Goal: Browse casually: Explore the website without a specific task or goal

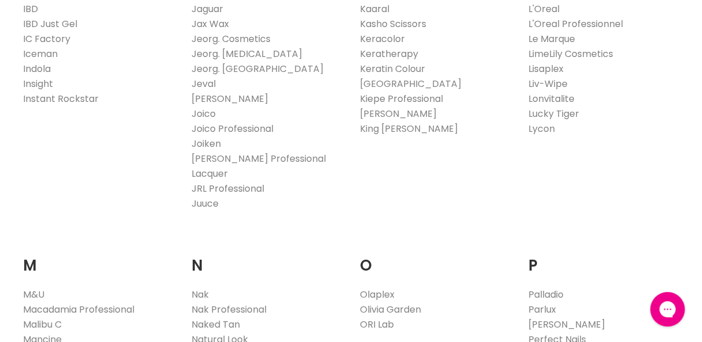
scroll to position [1038, 0]
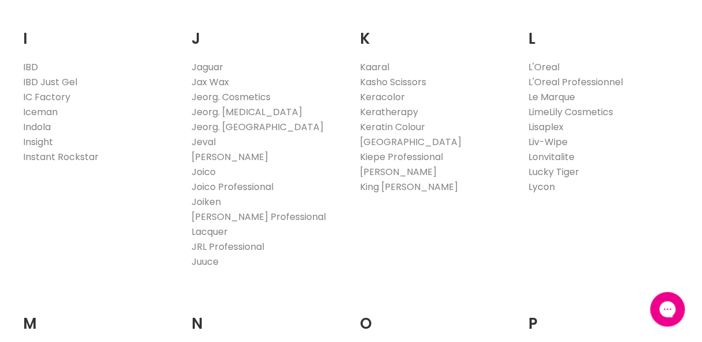
click at [542, 186] on link "Lycon" at bounding box center [540, 186] width 27 height 13
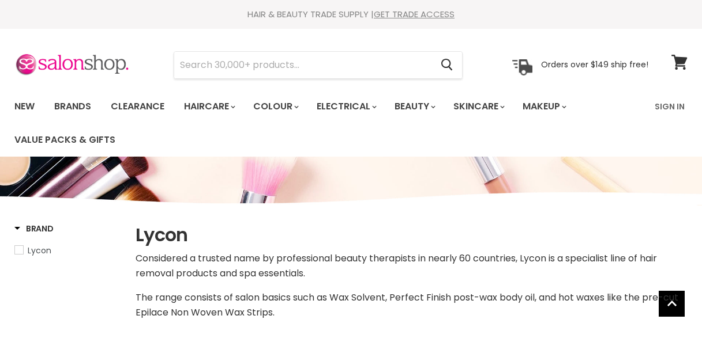
select select "manual"
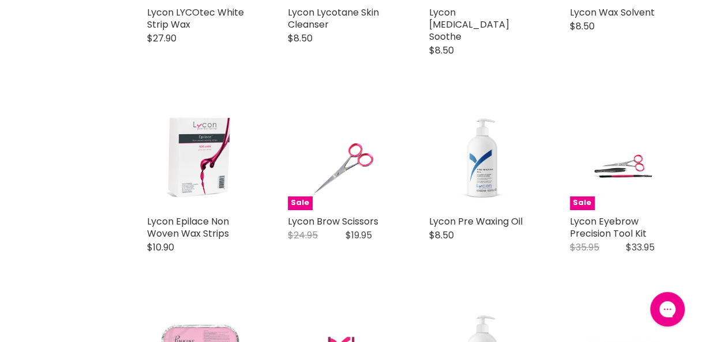
scroll to position [2306, 0]
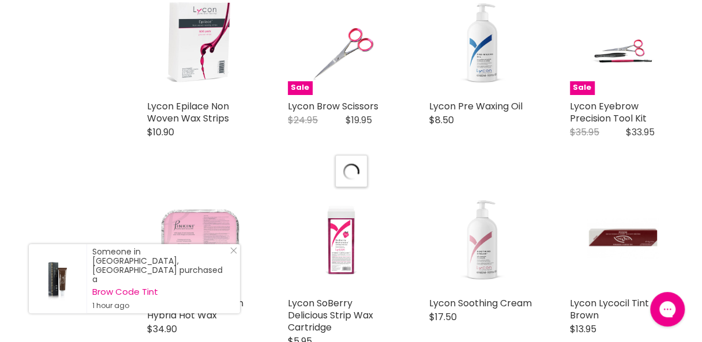
scroll to position [2421, 0]
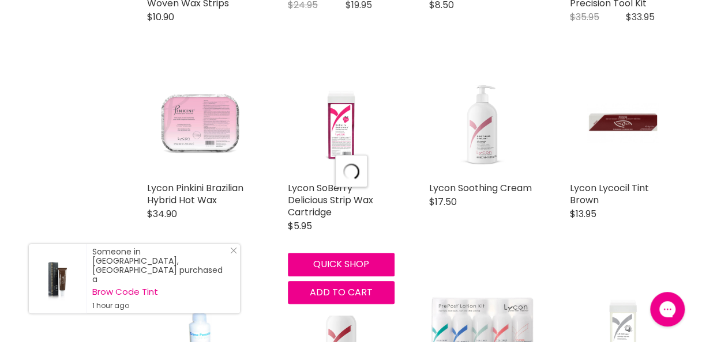
select select "manual"
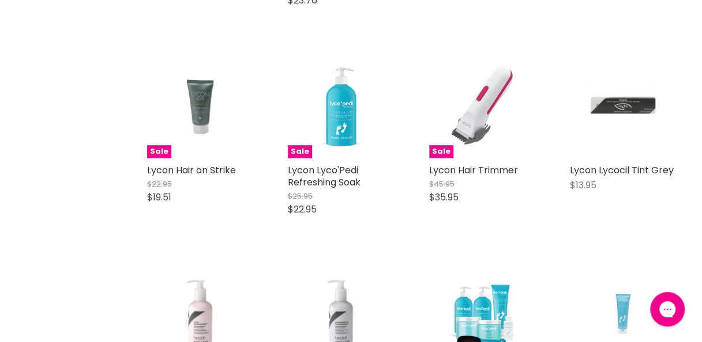
scroll to position [4727, 0]
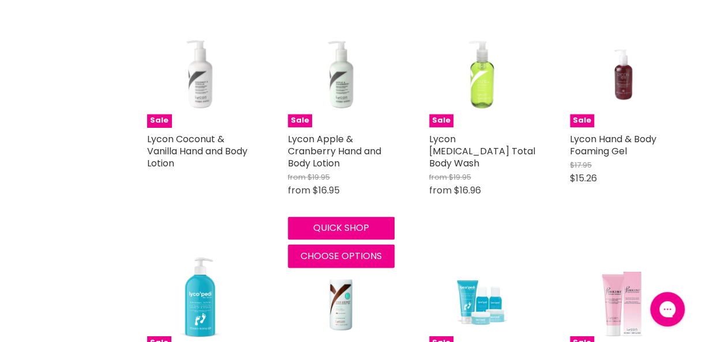
select select "manual"
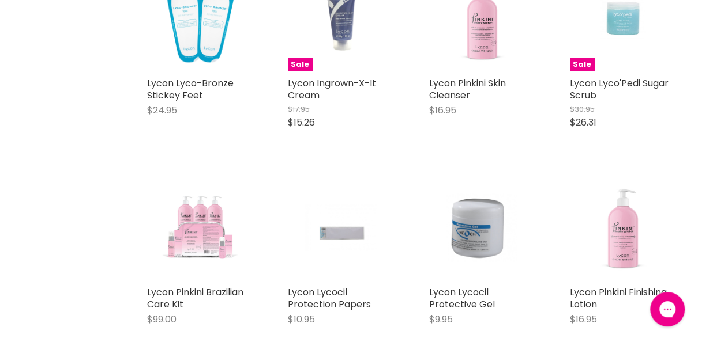
scroll to position [3459, 0]
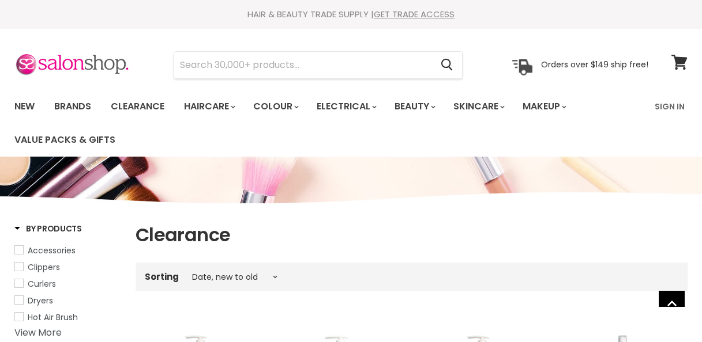
select select "created-descending"
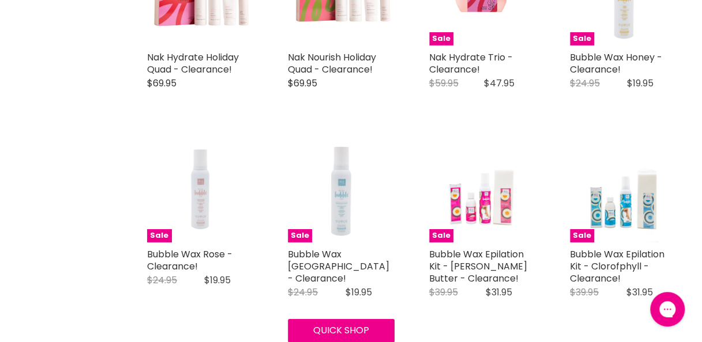
scroll to position [2017, 0]
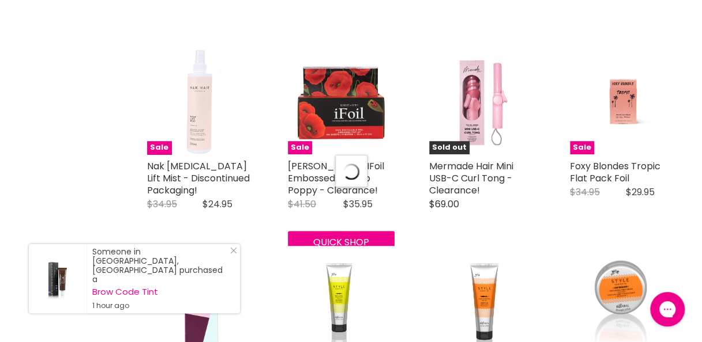
scroll to position [2306, 0]
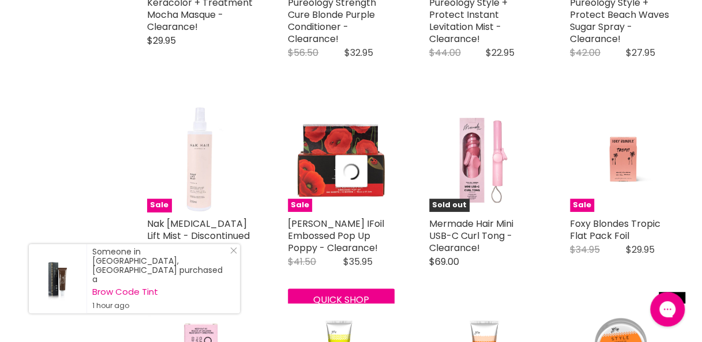
select select "created-descending"
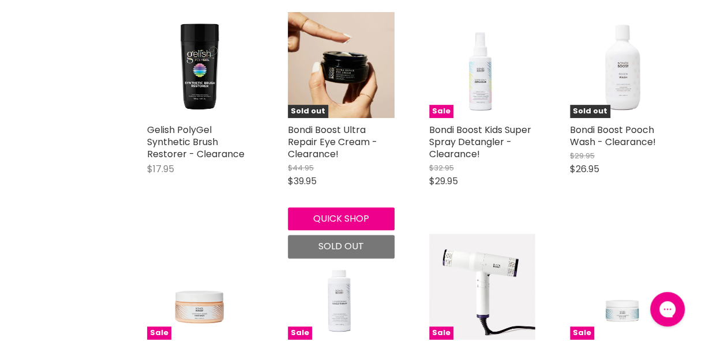
scroll to position [4611, 0]
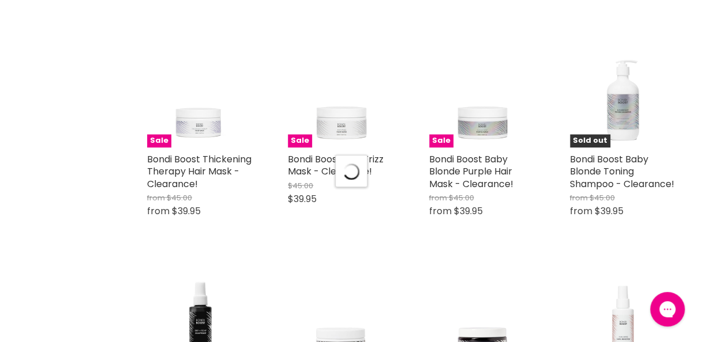
scroll to position [5245, 0]
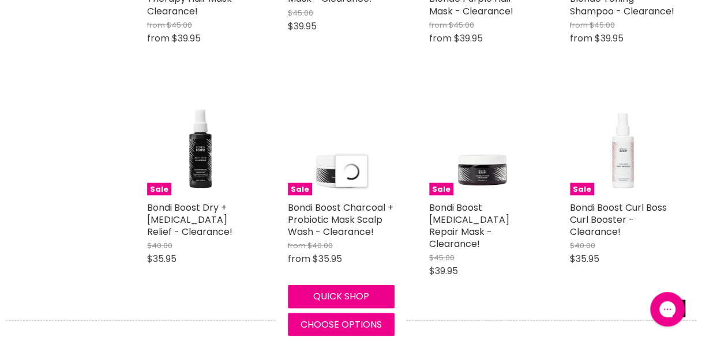
select select "created-descending"
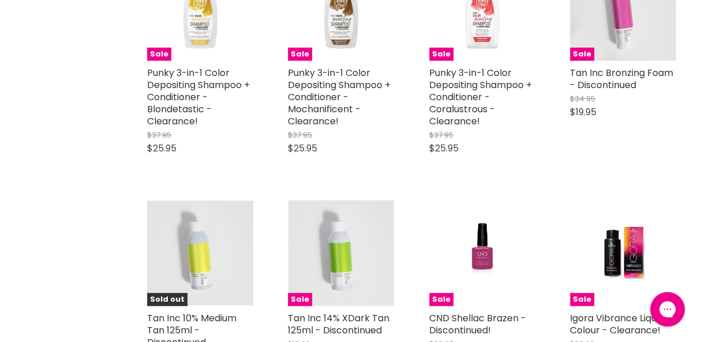
scroll to position [7955, 0]
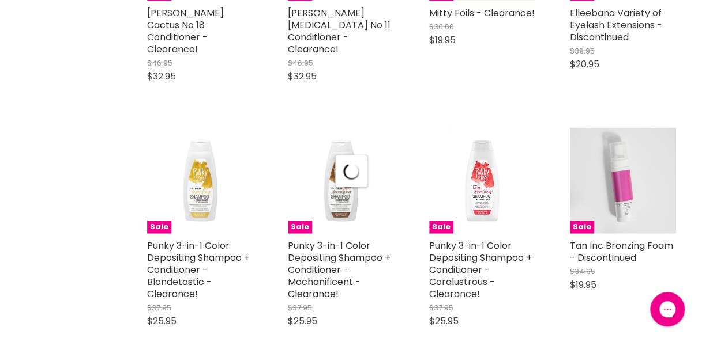
scroll to position [7205, 0]
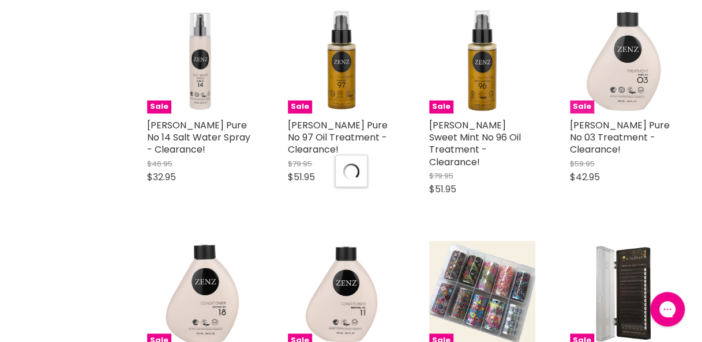
select select "created-descending"
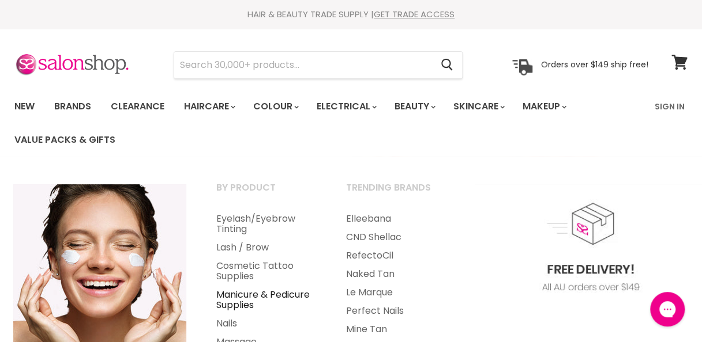
click at [247, 304] on link "Manicure & Pedicure Supplies" at bounding box center [265, 300] width 127 height 29
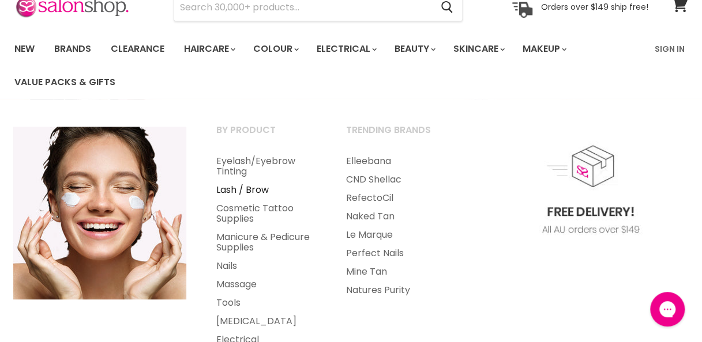
scroll to position [115, 0]
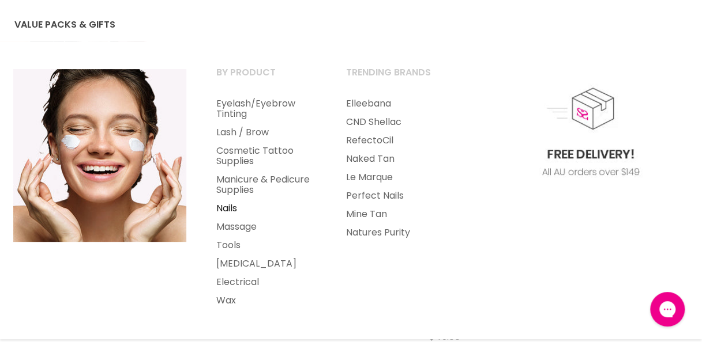
click at [239, 208] on link "Nails" at bounding box center [265, 208] width 127 height 18
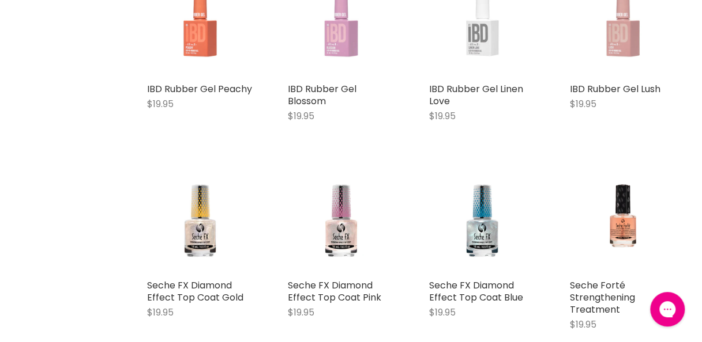
scroll to position [2190, 0]
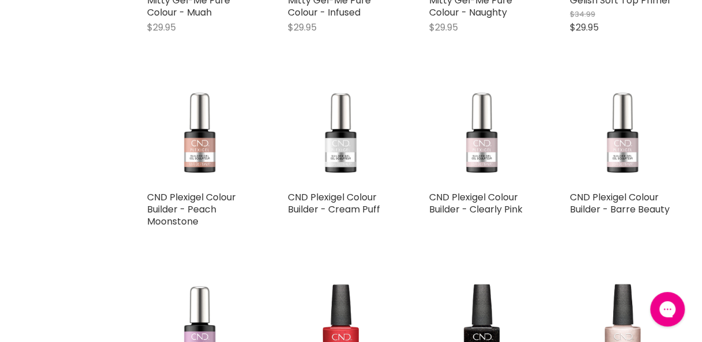
scroll to position [4554, 0]
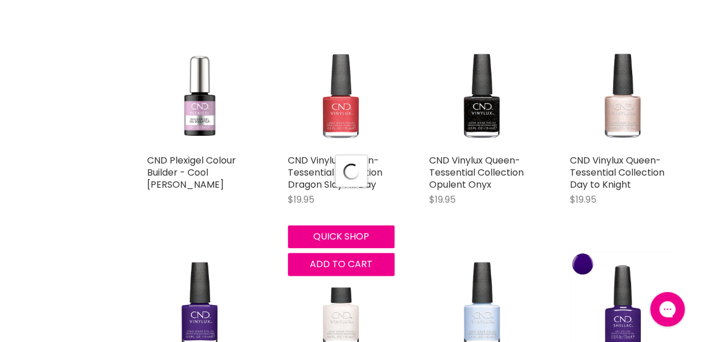
scroll to position [4900, 0]
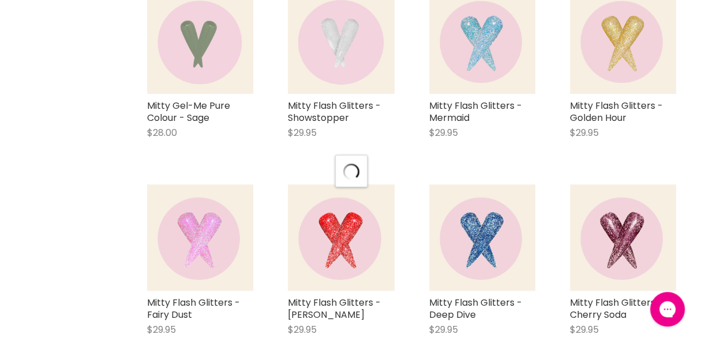
scroll to position [7205, 0]
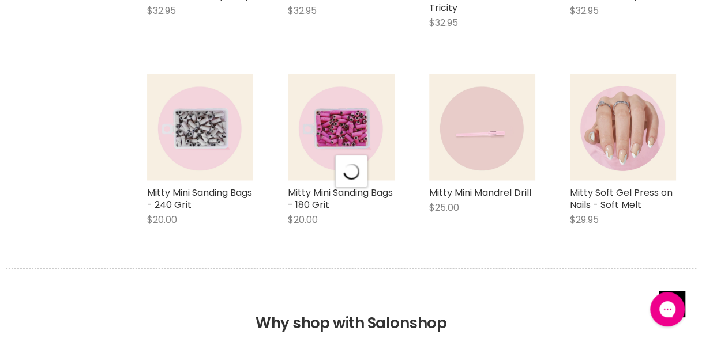
scroll to position [9857, 0]
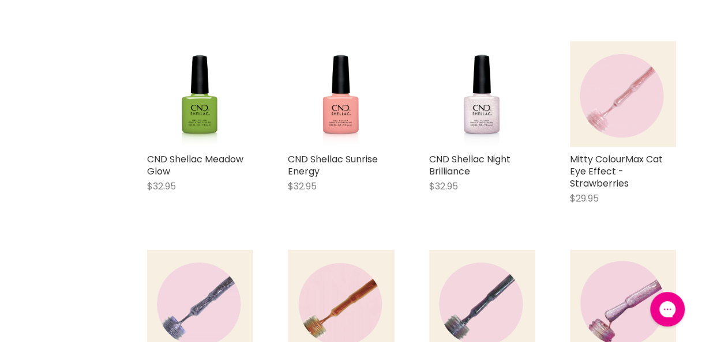
scroll to position [12220, 0]
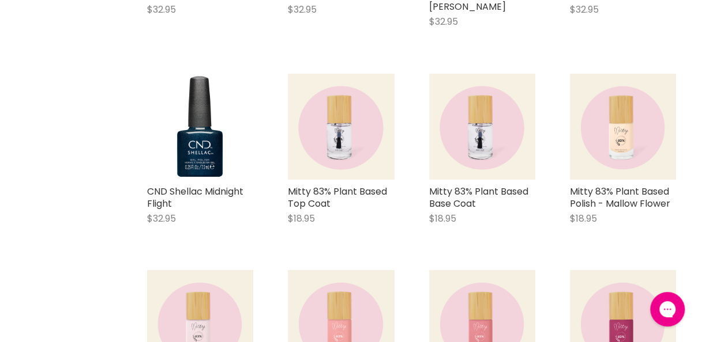
scroll to position [17005, 0]
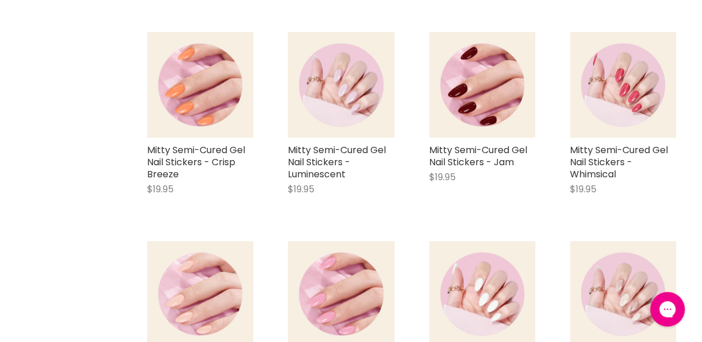
scroll to position [13373, 0]
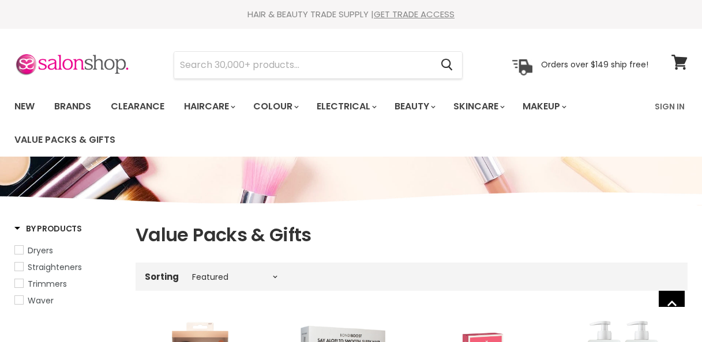
select select "manual"
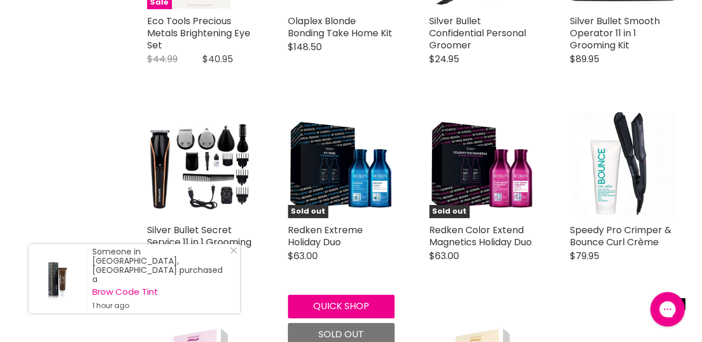
scroll to position [2017, 0]
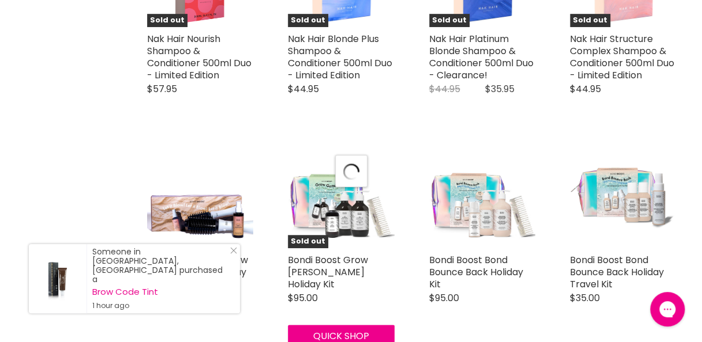
select select "manual"
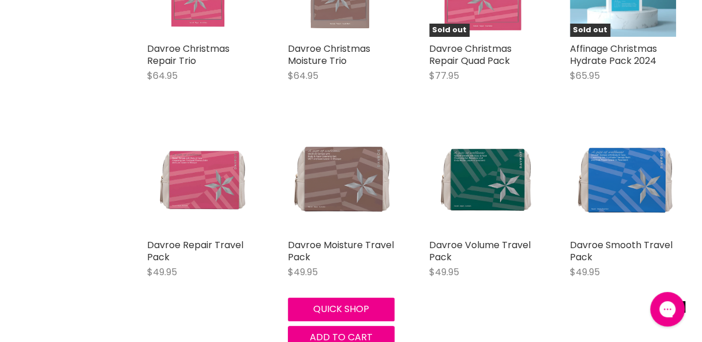
scroll to position [4266, 0]
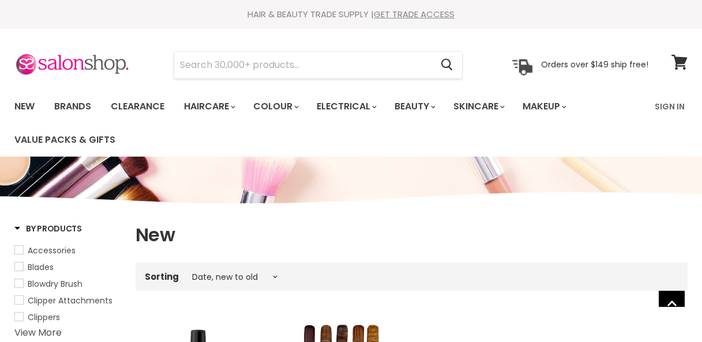
select select "created-descending"
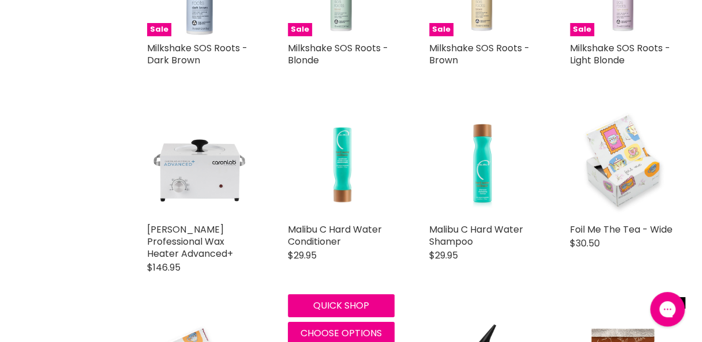
scroll to position [2248, 0]
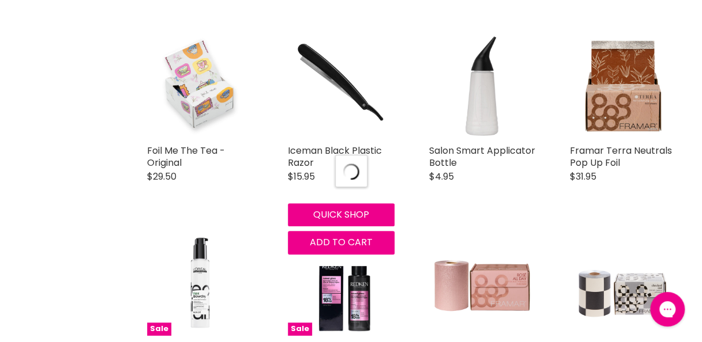
select select "created-descending"
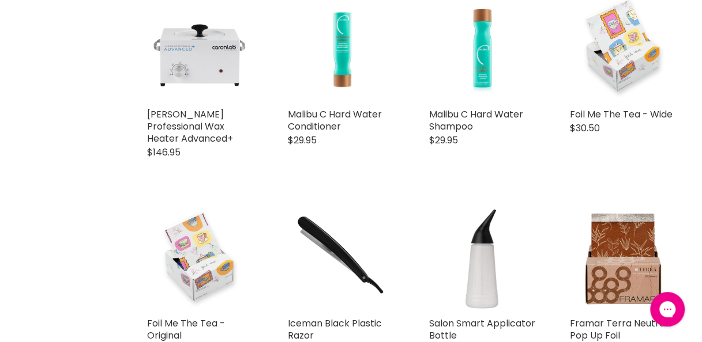
scroll to position [2017, 0]
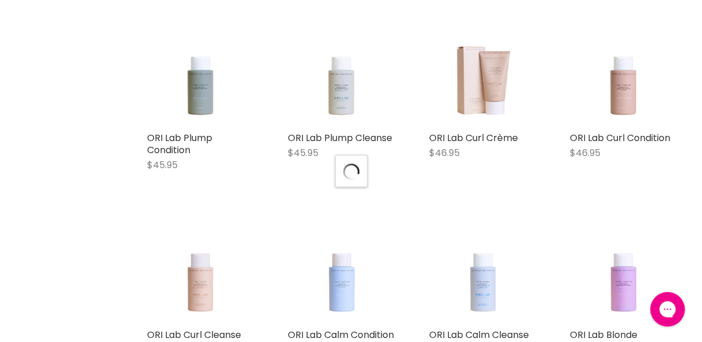
scroll to position [4900, 0]
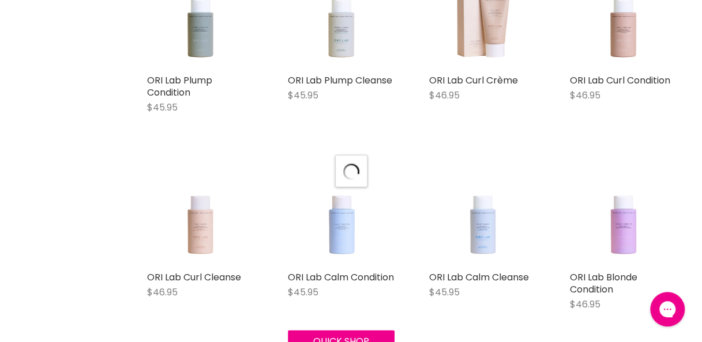
select select "created-descending"
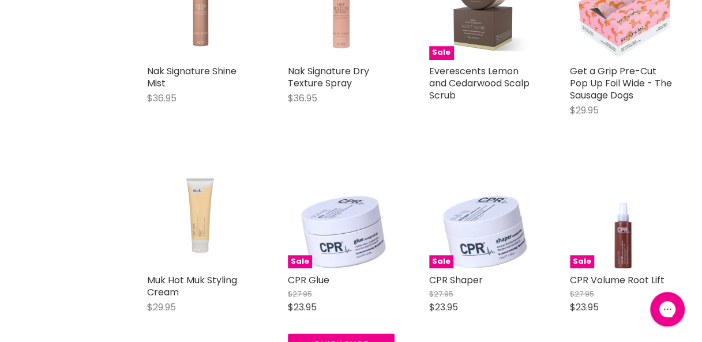
scroll to position [7148, 0]
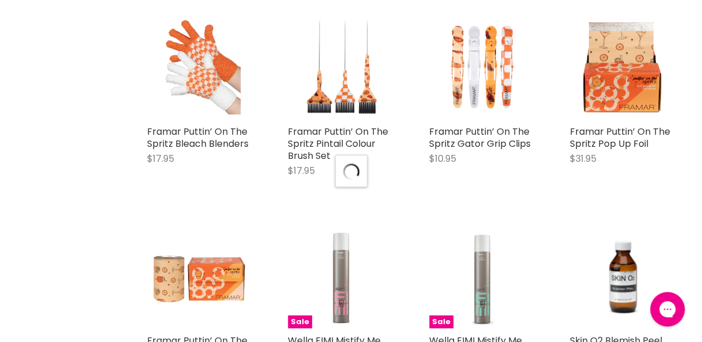
scroll to position [7494, 0]
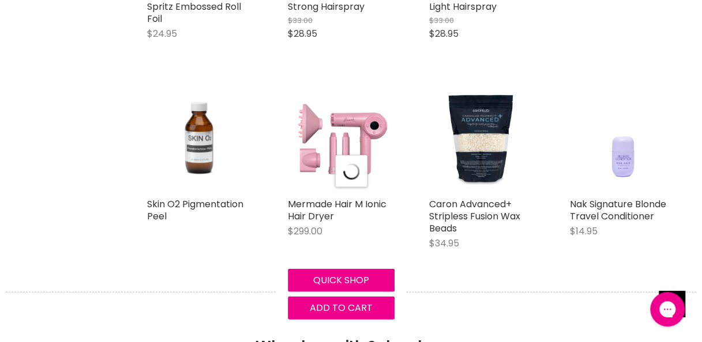
select select "created-descending"
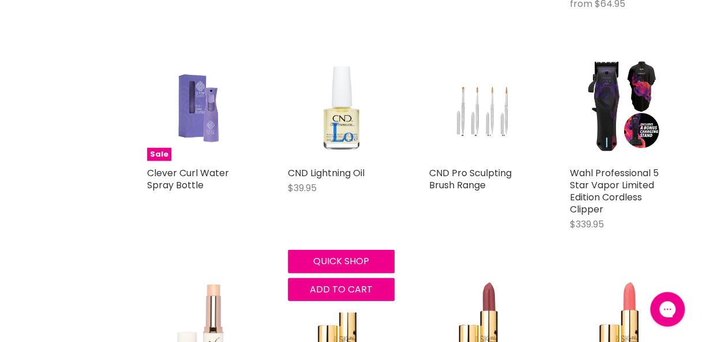
scroll to position [9972, 0]
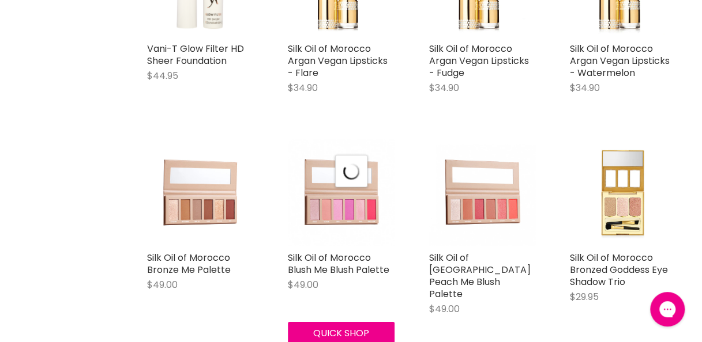
select select "created-descending"
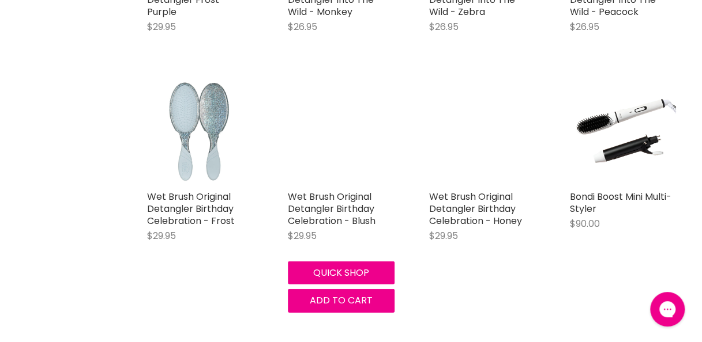
scroll to position [12393, 0]
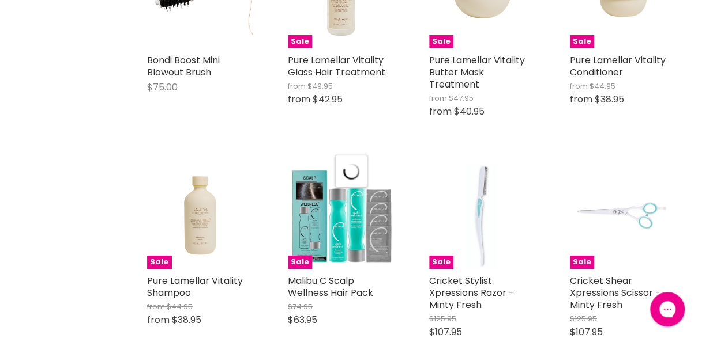
scroll to position [12739, 0]
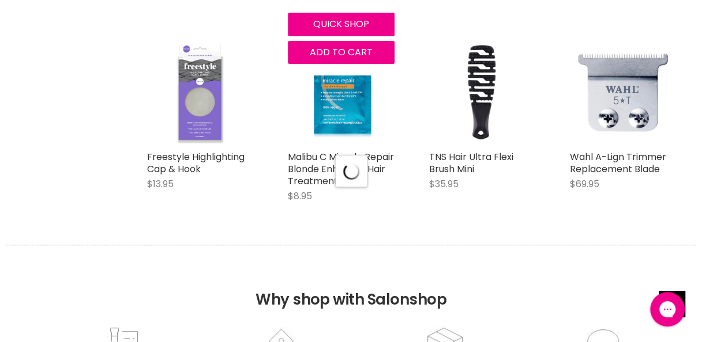
select select "created-descending"
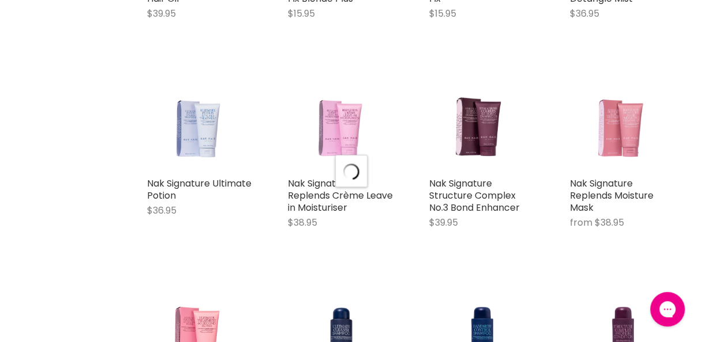
scroll to position [15275, 0]
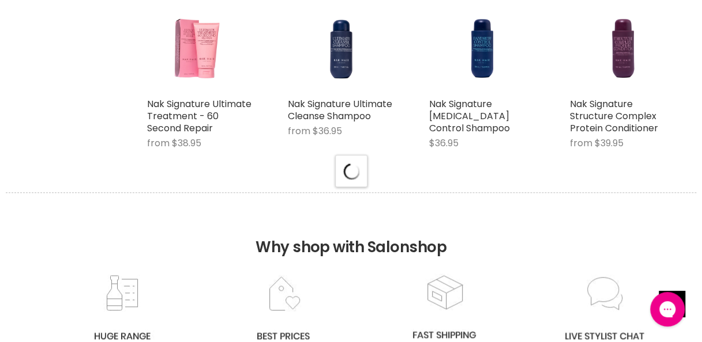
select select "created-descending"
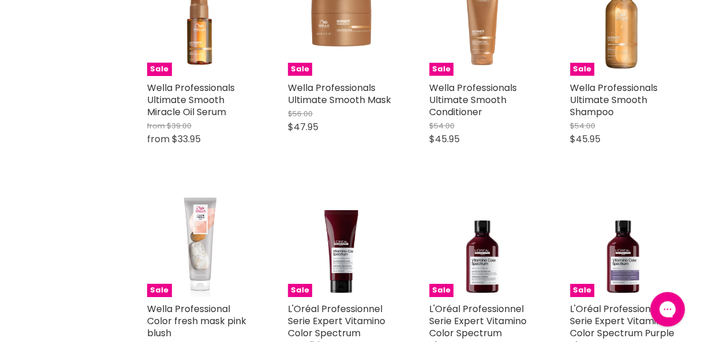
scroll to position [16659, 0]
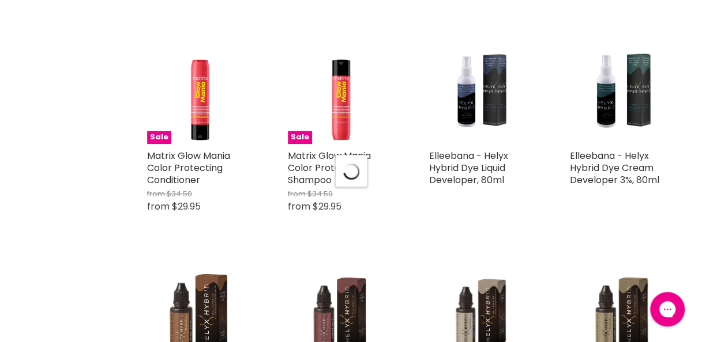
scroll to position [17696, 0]
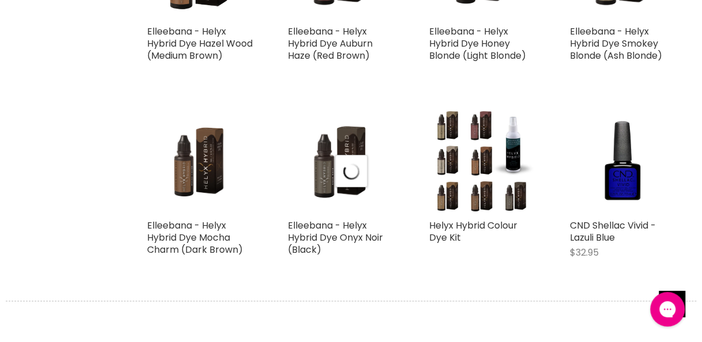
select select "created-descending"
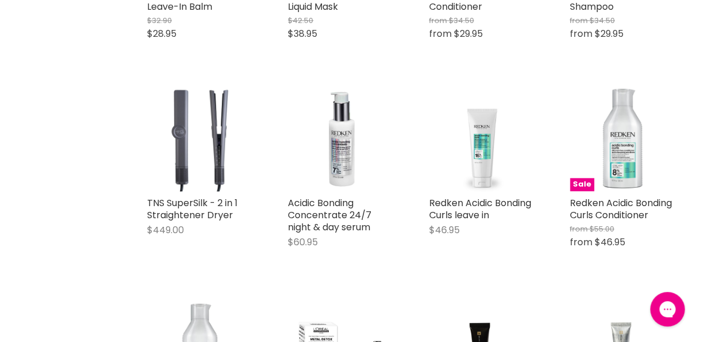
scroll to position [19887, 0]
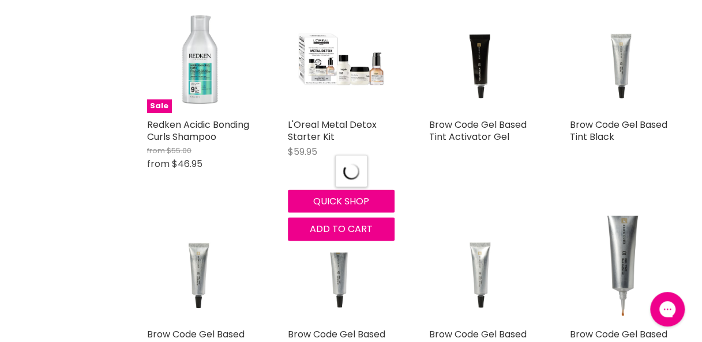
scroll to position [20175, 0]
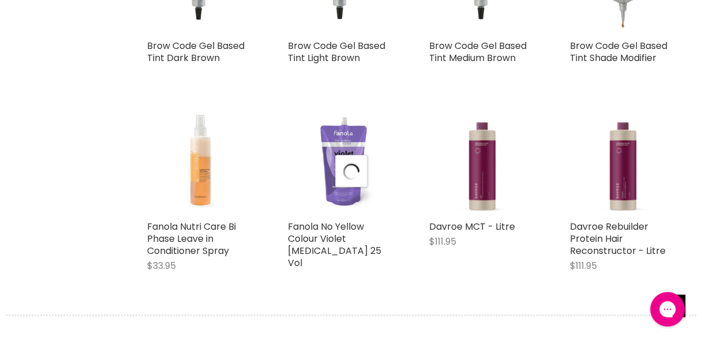
select select "created-descending"
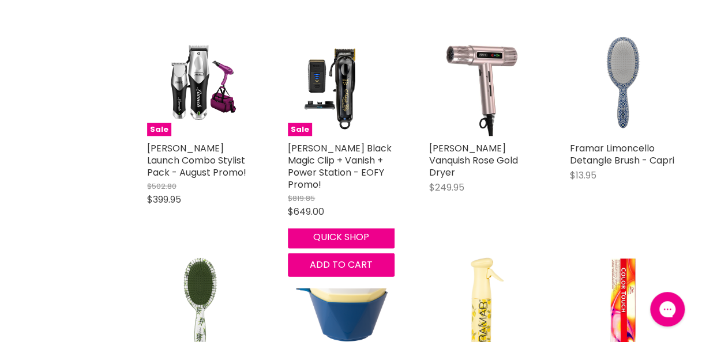
scroll to position [22365, 0]
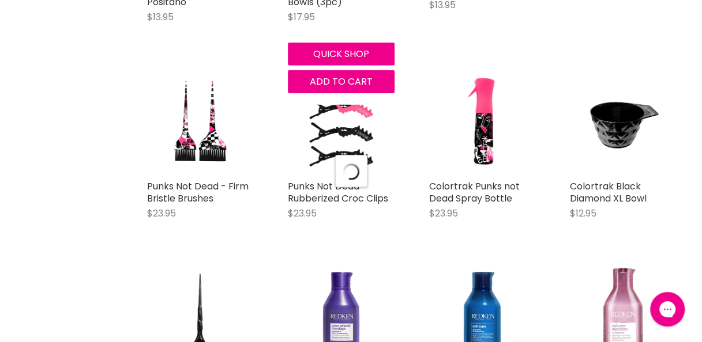
scroll to position [22711, 0]
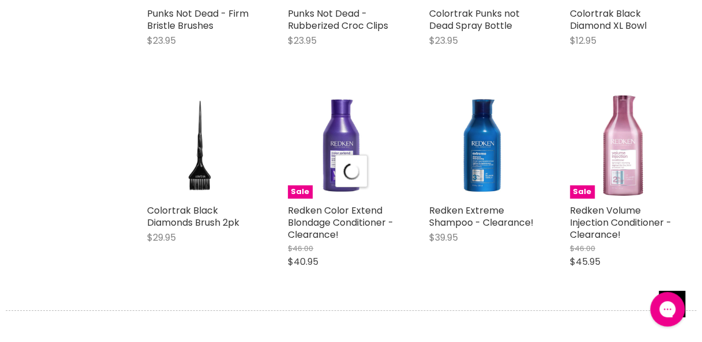
select select "created-descending"
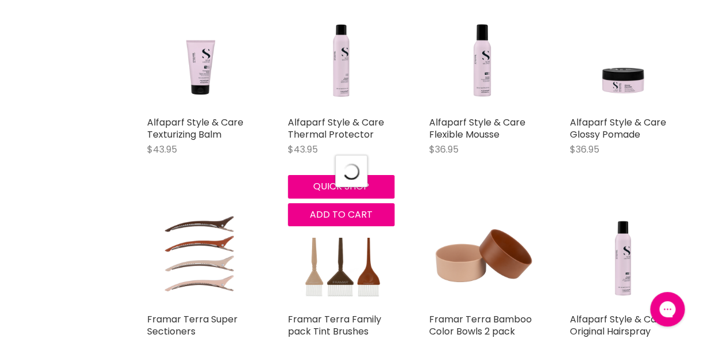
scroll to position [25190, 0]
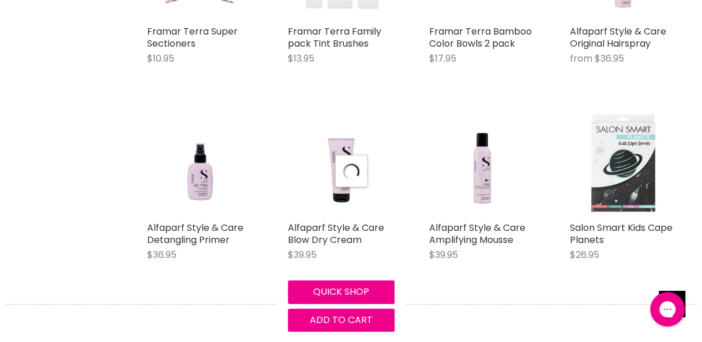
select select "created-descending"
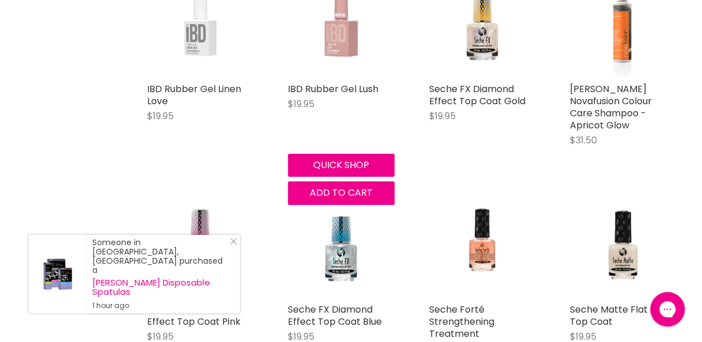
scroll to position [27438, 0]
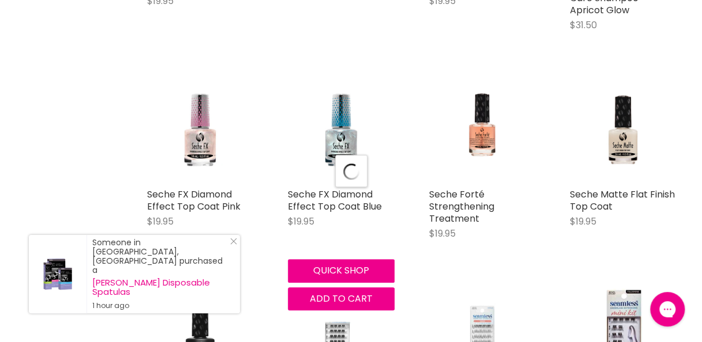
scroll to position [27611, 0]
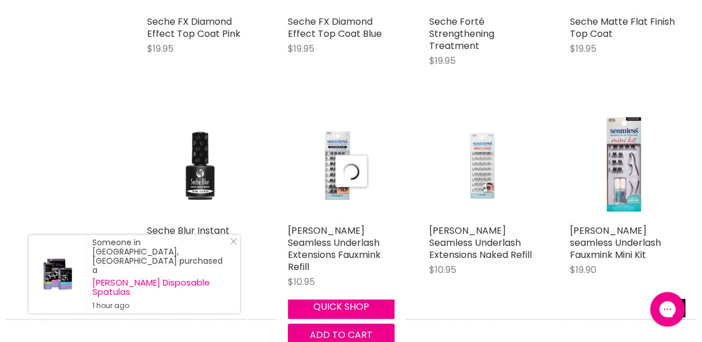
select select "created-descending"
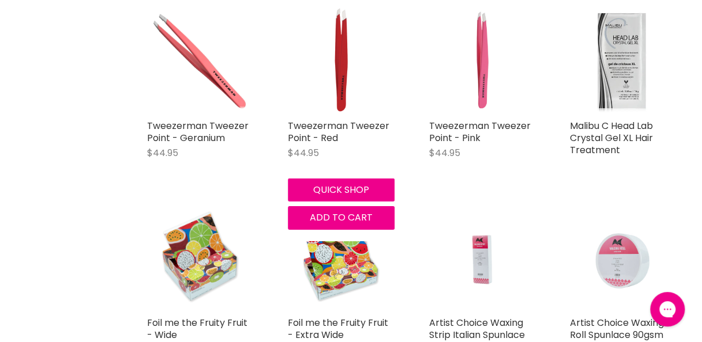
scroll to position [29282, 0]
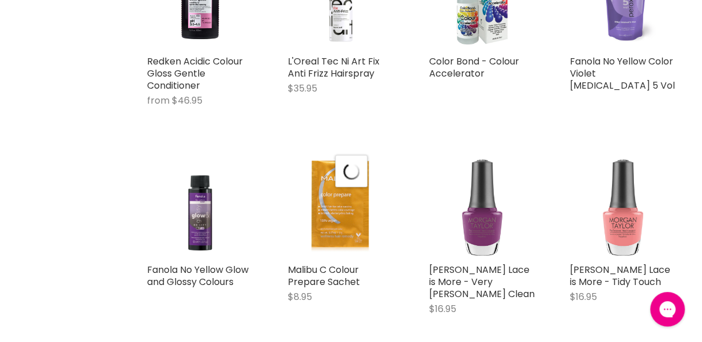
scroll to position [30032, 0]
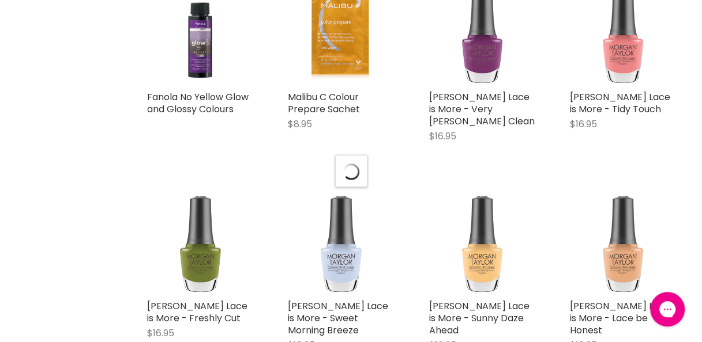
select select "created-descending"
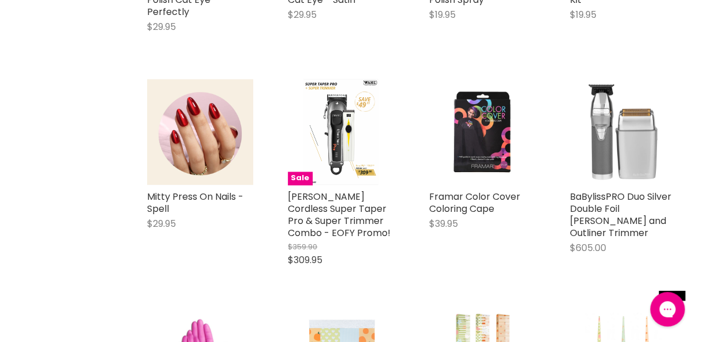
scroll to position [32510, 0]
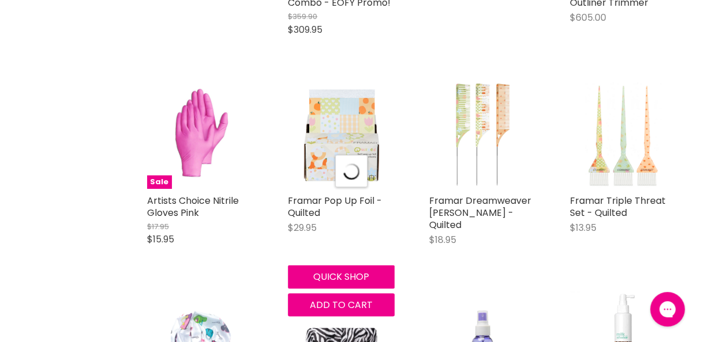
select select "created-descending"
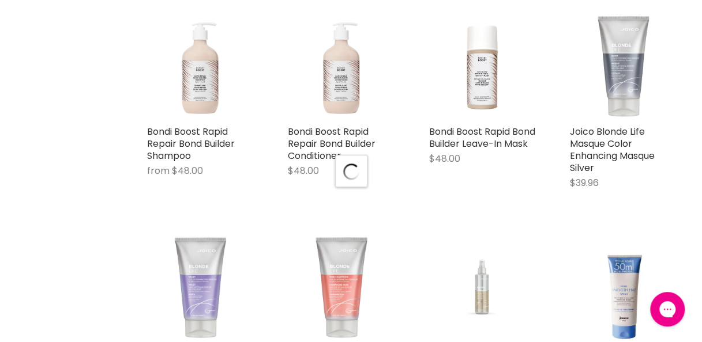
select select "created-descending"
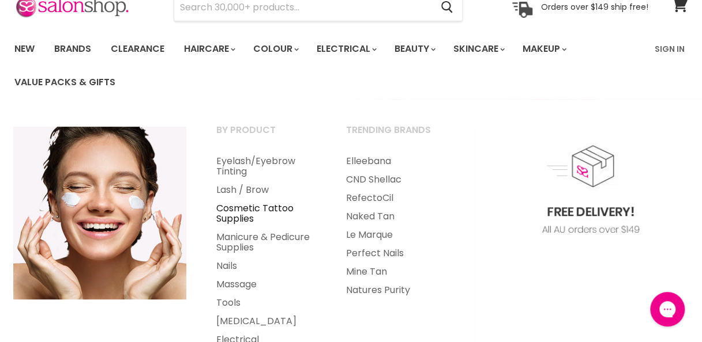
scroll to position [115, 0]
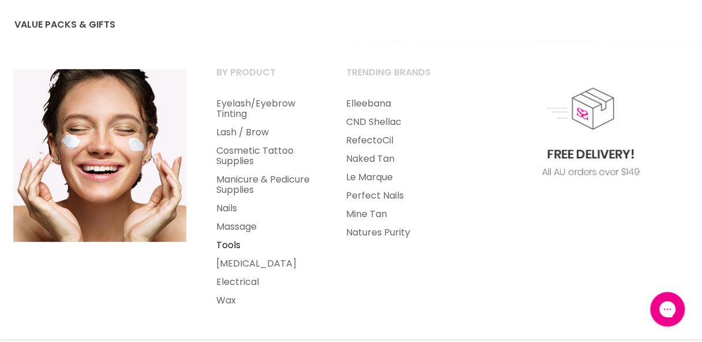
click at [238, 246] on link "Tools" at bounding box center [265, 245] width 127 height 18
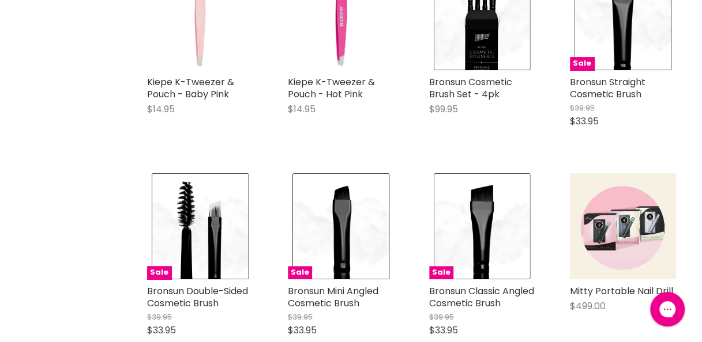
scroll to position [2363, 0]
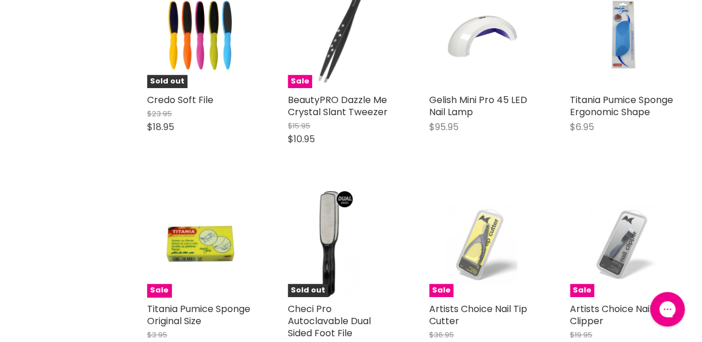
scroll to position [4496, 0]
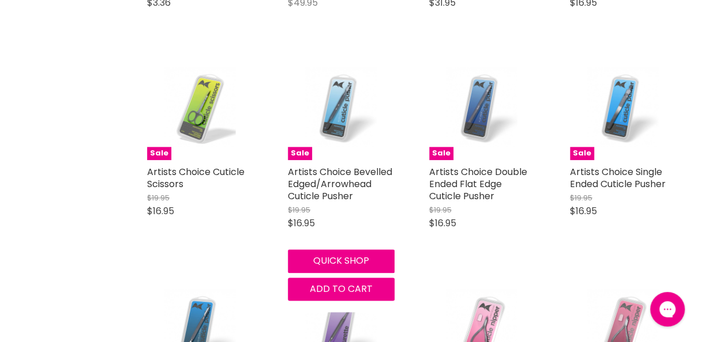
scroll to position [4381, 0]
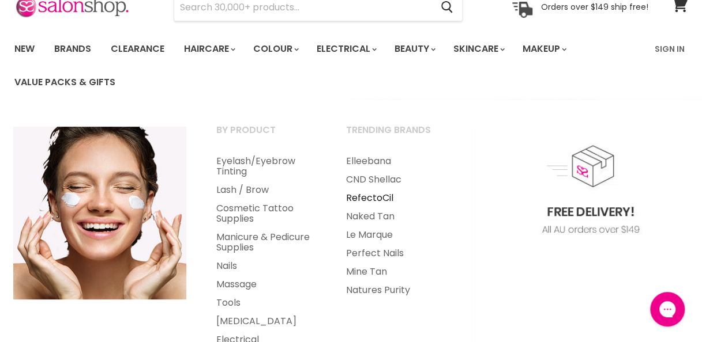
scroll to position [115, 0]
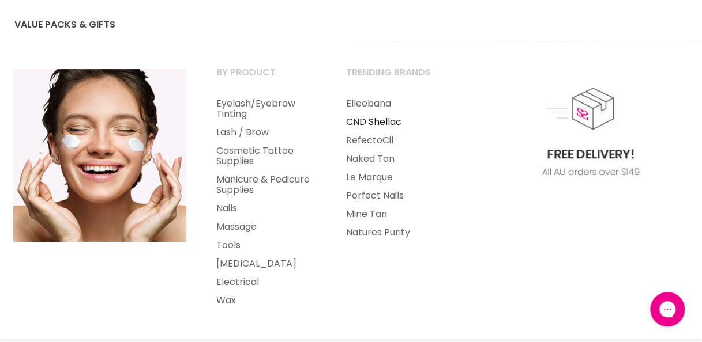
click at [360, 122] on link "CND Shellac" at bounding box center [394, 122] width 127 height 18
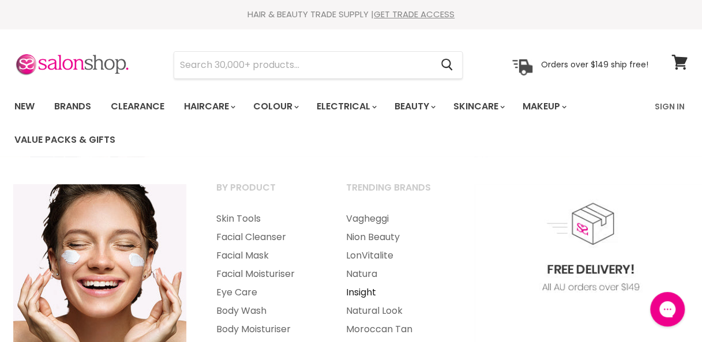
scroll to position [58, 0]
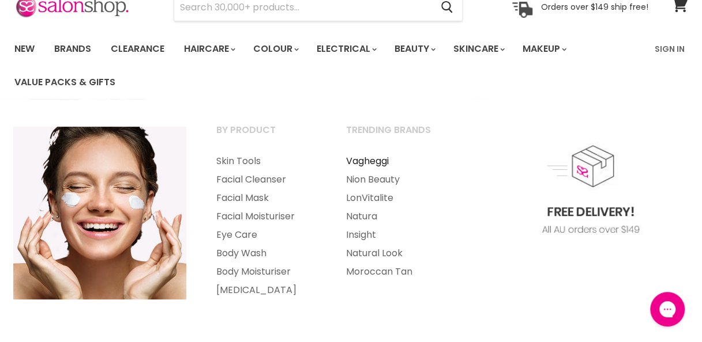
click at [376, 161] on link "Vagheggi" at bounding box center [394, 161] width 127 height 18
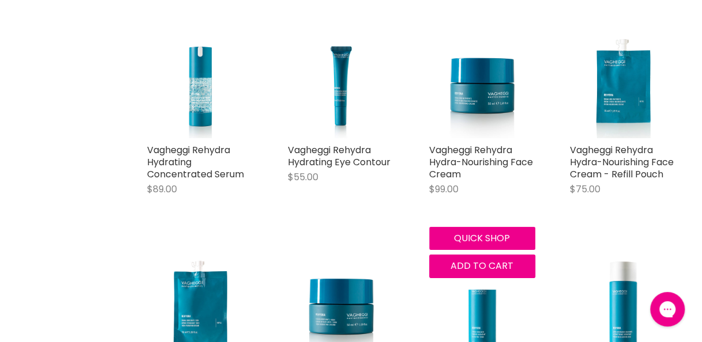
scroll to position [2248, 0]
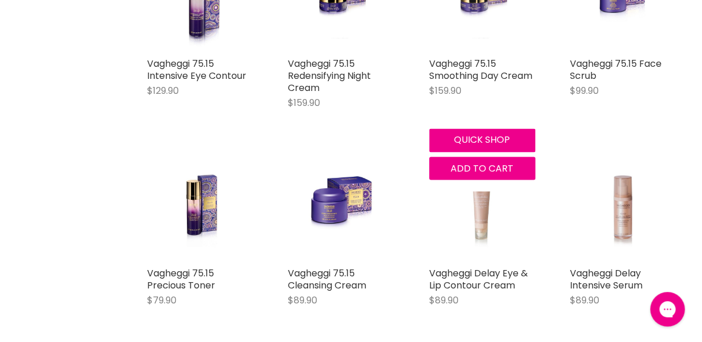
scroll to position [3055, 0]
